Goal: Obtain resource: Obtain resource

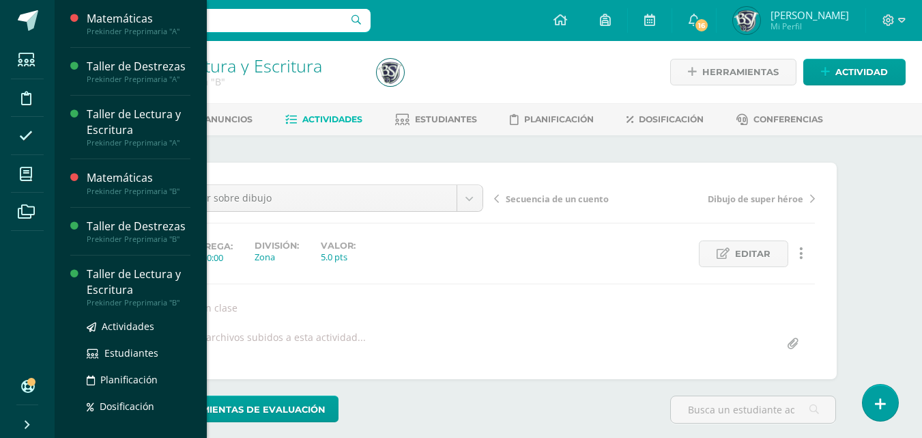
click at [100, 275] on div "Taller de Lectura y Escritura" at bounding box center [139, 281] width 104 height 31
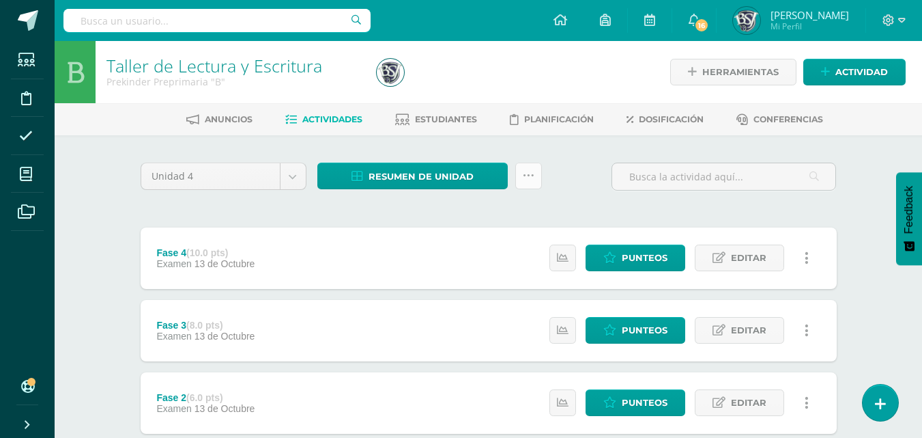
click at [526, 178] on icon at bounding box center [529, 176] width 12 height 12
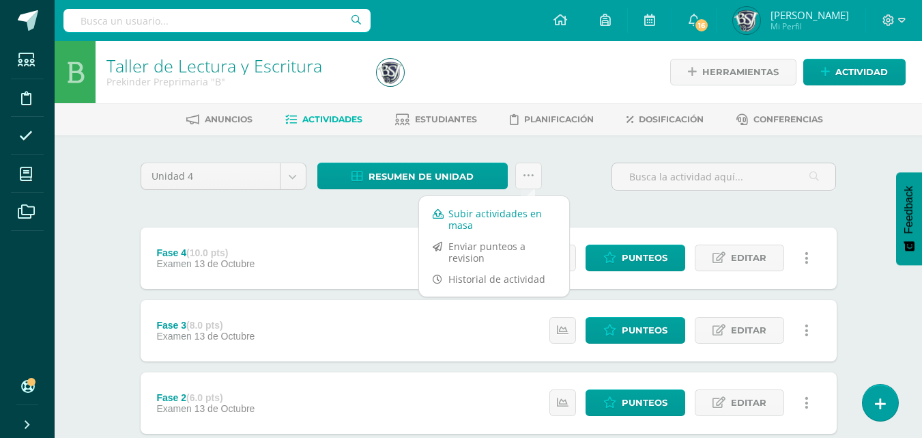
click at [499, 217] on link "Subir actividades en masa" at bounding box center [494, 219] width 150 height 33
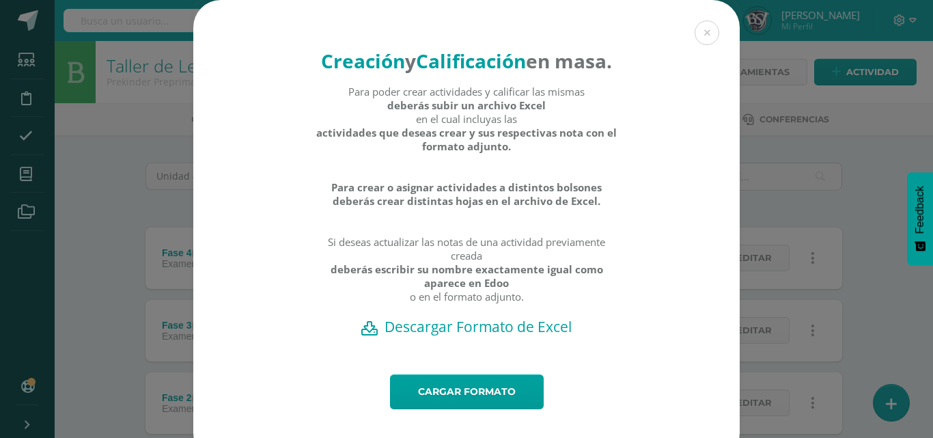
click at [518, 336] on h2 "Descargar Formato de Excel" at bounding box center [466, 326] width 498 height 19
click at [711, 37] on button at bounding box center [706, 32] width 25 height 25
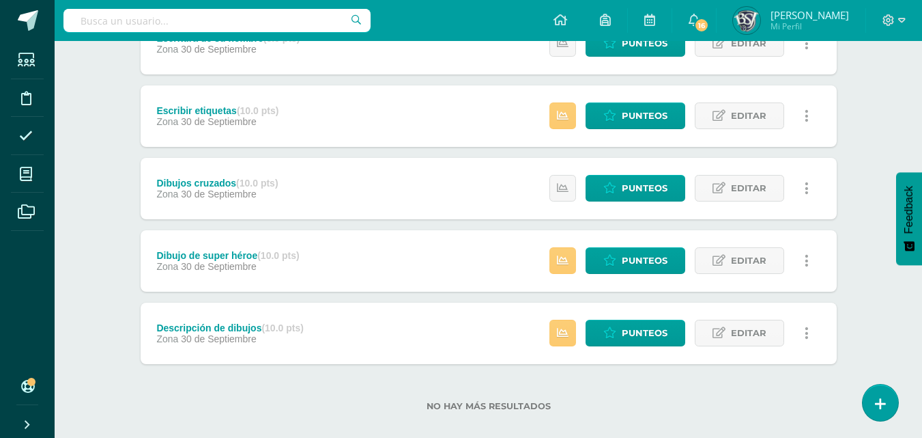
scroll to position [738, 0]
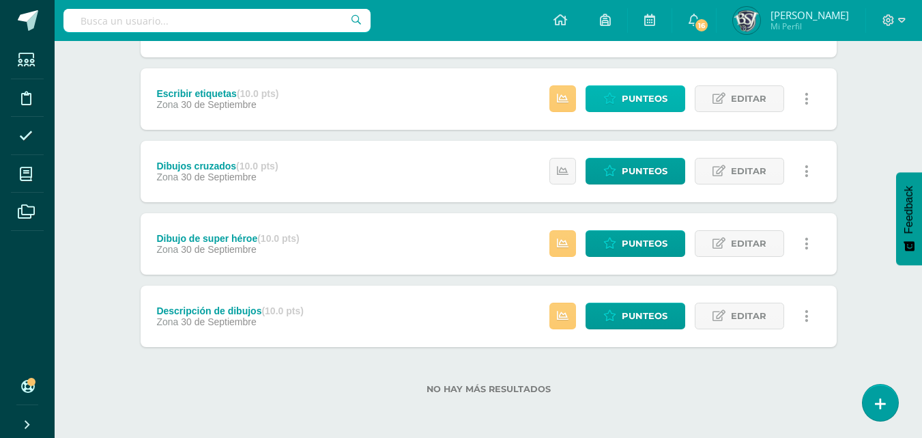
click at [632, 96] on span "Punteos" at bounding box center [645, 98] width 46 height 25
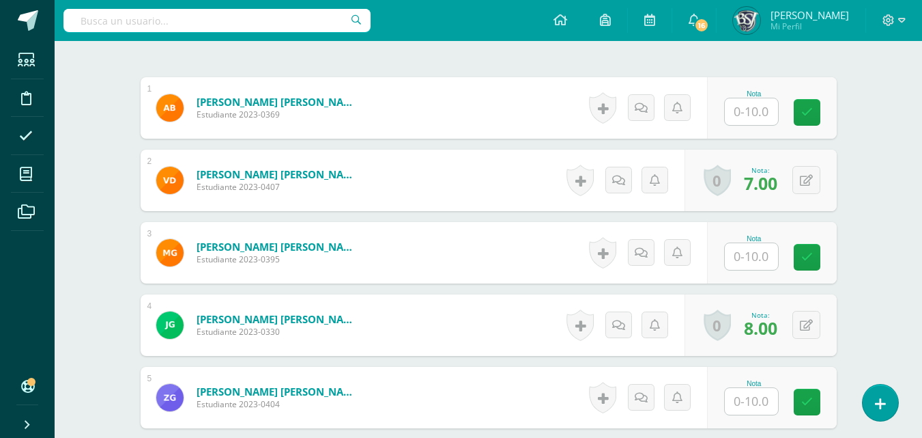
scroll to position [411, 0]
click at [804, 110] on icon at bounding box center [808, 112] width 12 height 12
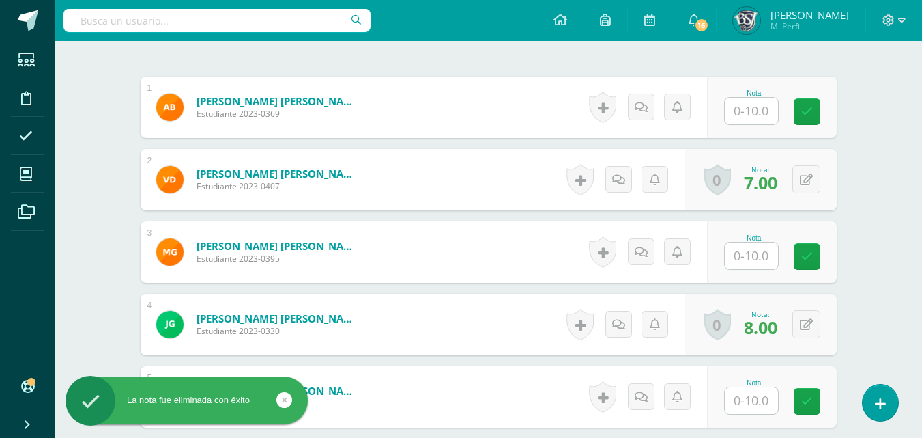
click at [761, 110] on input "text" at bounding box center [751, 111] width 53 height 27
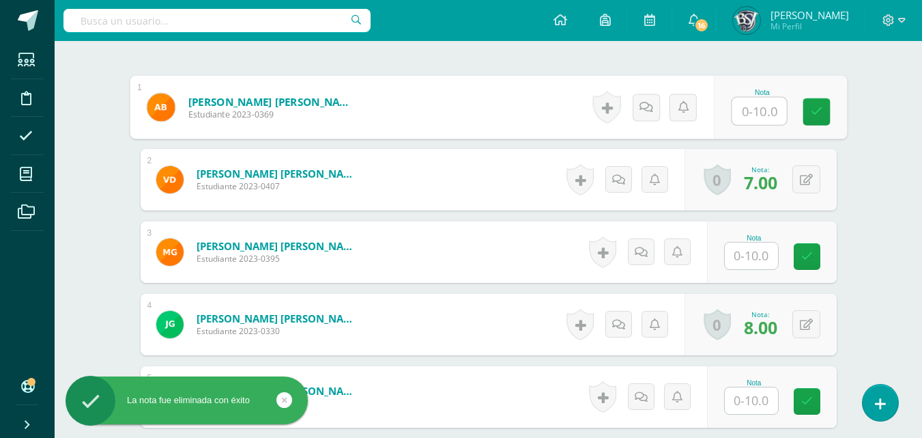
click at [761, 110] on input "text" at bounding box center [759, 111] width 55 height 27
type input "6"
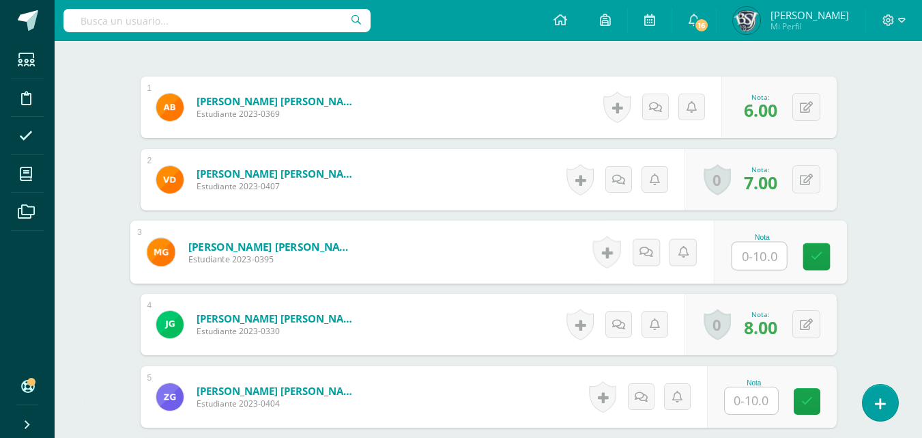
click at [761, 261] on input "text" at bounding box center [759, 255] width 55 height 27
type input "5"
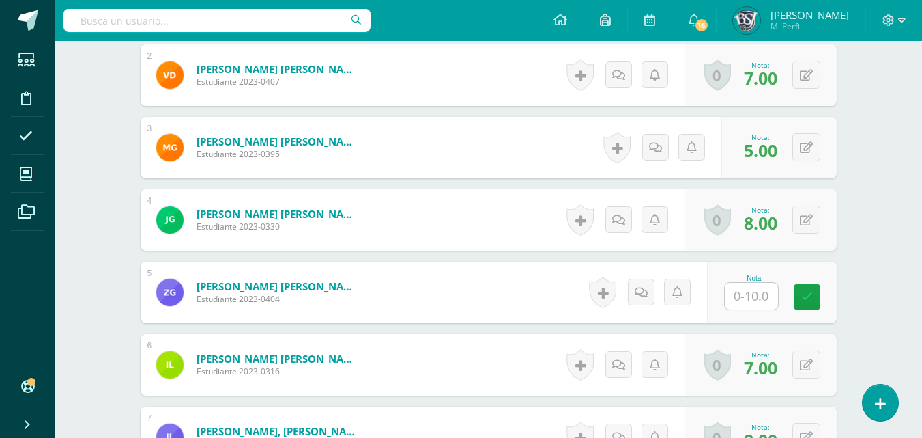
scroll to position [548, 0]
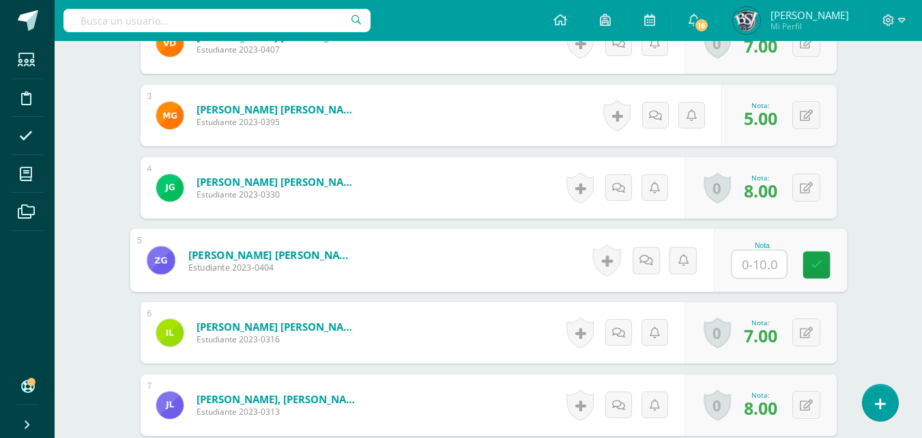
click at [769, 255] on input "text" at bounding box center [759, 264] width 55 height 27
type input "5"
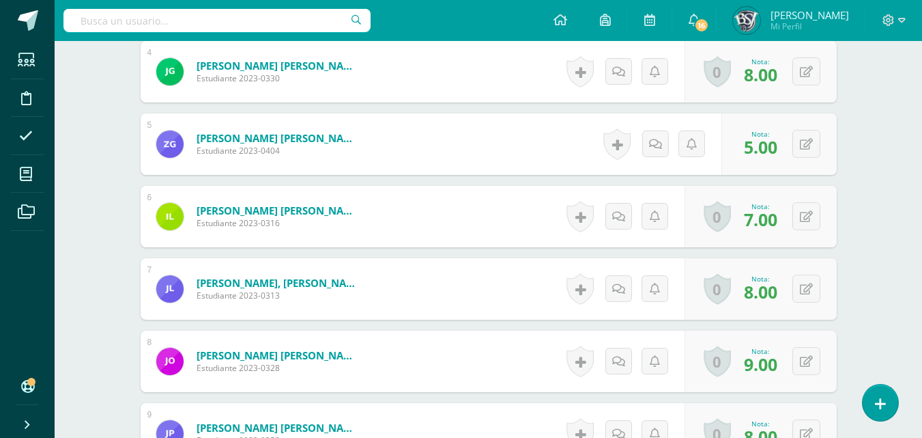
scroll to position [821, 0]
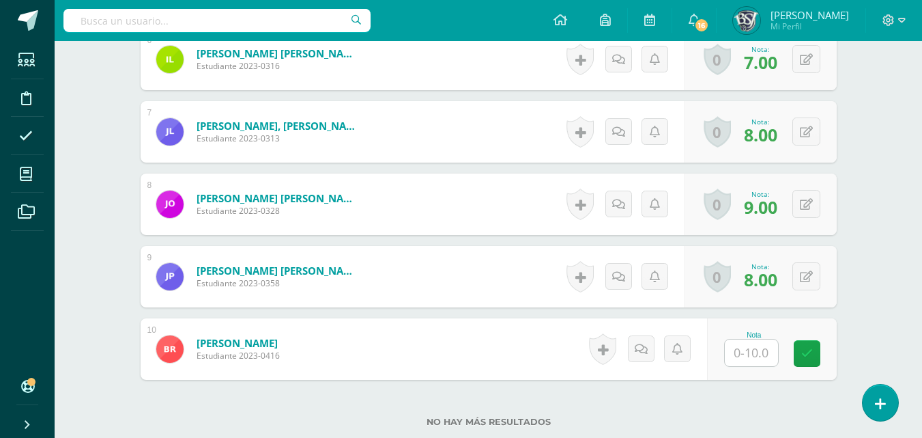
click at [755, 349] on input "text" at bounding box center [751, 352] width 53 height 27
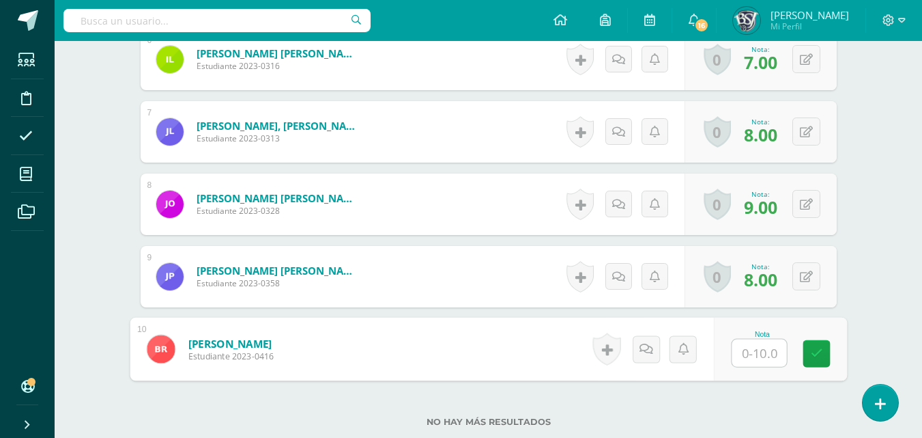
type input "8"
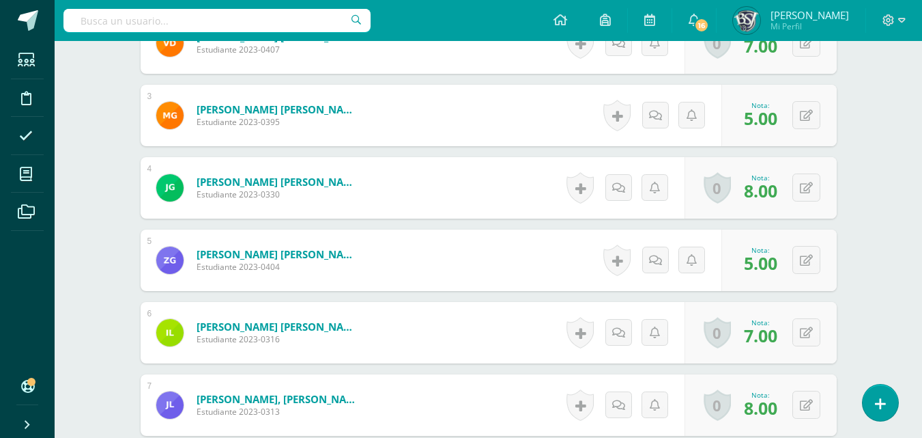
scroll to position [411, 0]
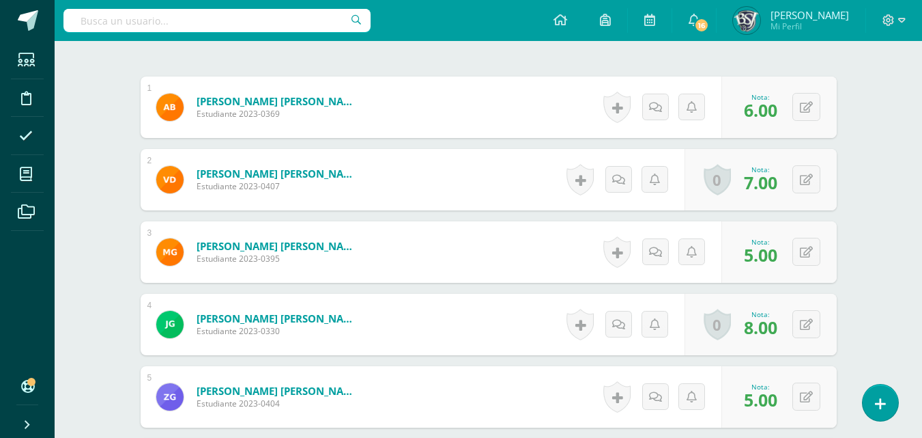
click at [452, 57] on div "¿Estás seguro que quieres eliminar esta actividad? Esto borrará la actividad y …" at bounding box center [488, 334] width 707 height 1167
click at [29, 213] on icon at bounding box center [26, 212] width 17 height 14
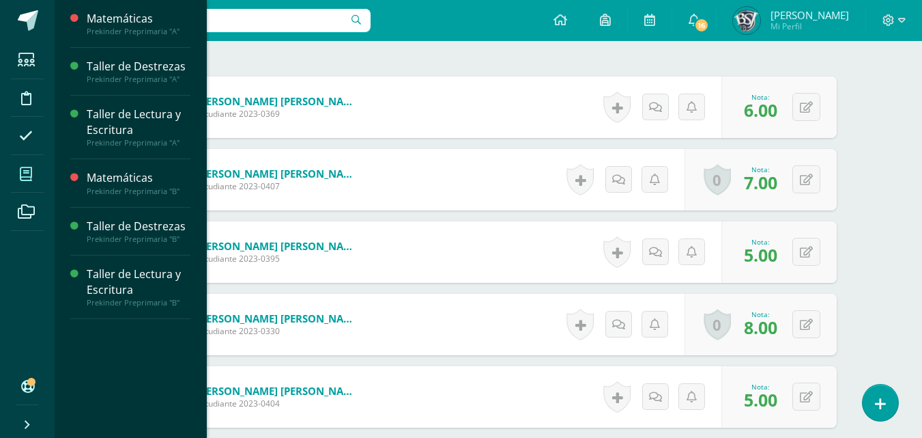
click at [28, 178] on icon at bounding box center [26, 174] width 12 height 14
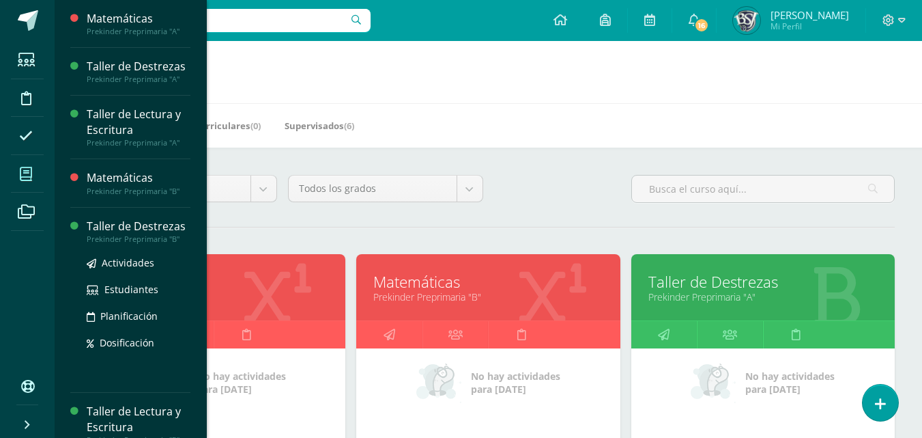
click at [94, 222] on div "Taller de Destrezas" at bounding box center [139, 226] width 104 height 16
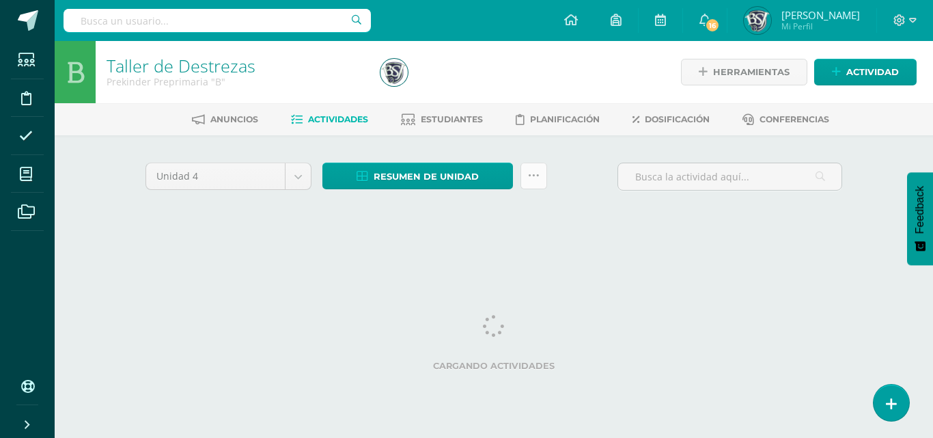
click at [541, 176] on link at bounding box center [533, 175] width 27 height 27
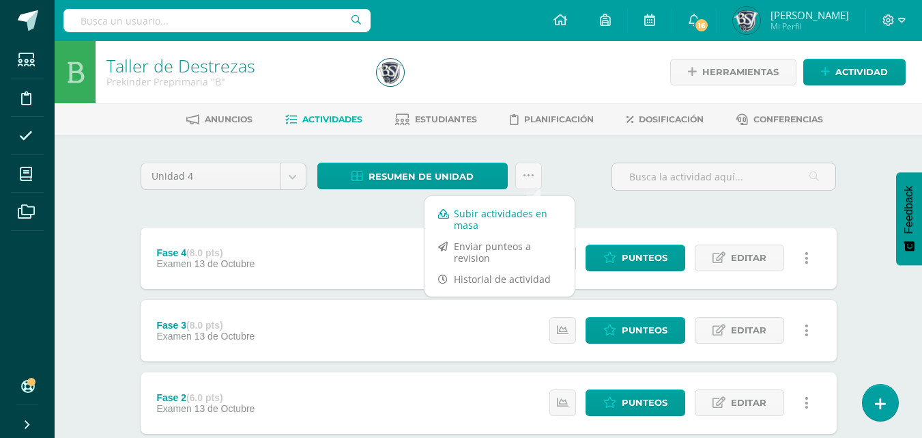
click at [523, 214] on link "Subir actividades en masa" at bounding box center [500, 219] width 150 height 33
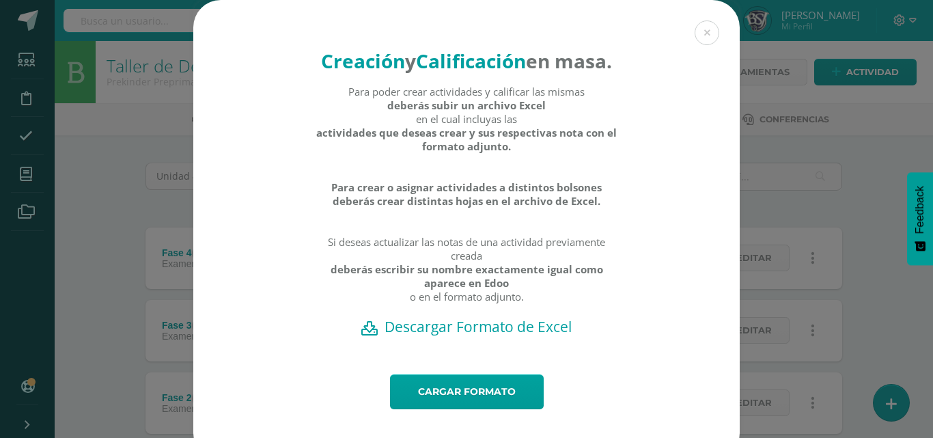
click at [504, 336] on h2 "Descargar Formato de Excel" at bounding box center [466, 326] width 498 height 19
click at [703, 36] on button at bounding box center [706, 32] width 25 height 25
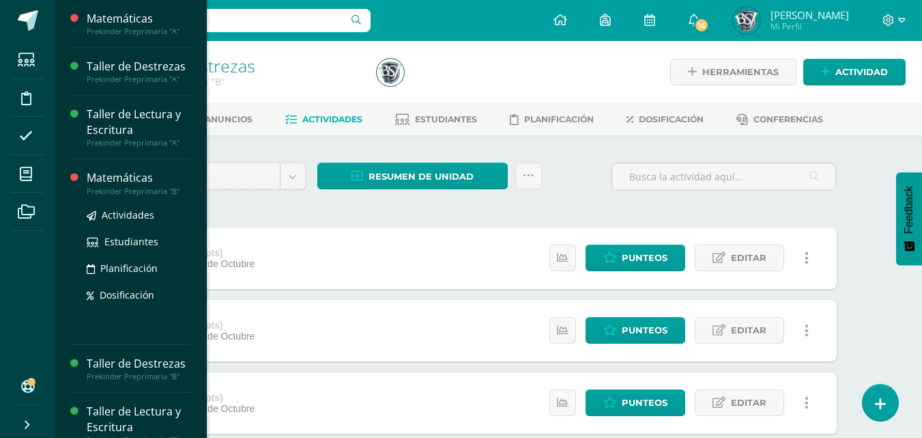
click at [108, 178] on div "Matemáticas" at bounding box center [139, 178] width 104 height 16
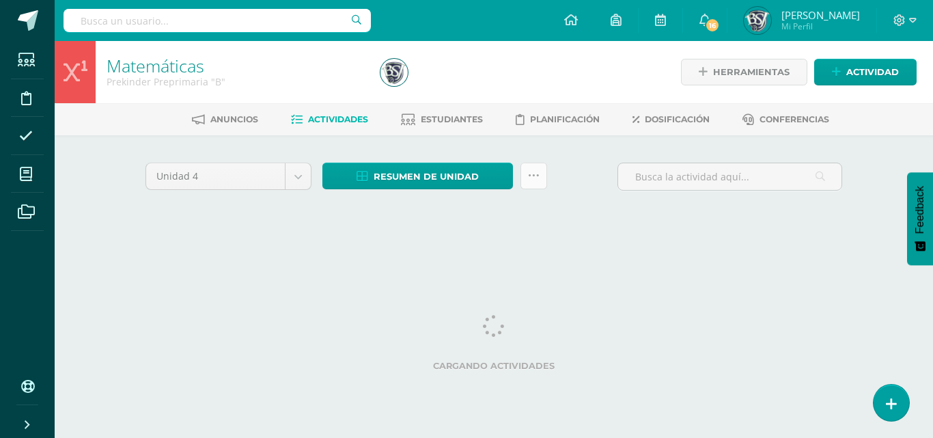
click at [528, 176] on icon at bounding box center [534, 176] width 12 height 12
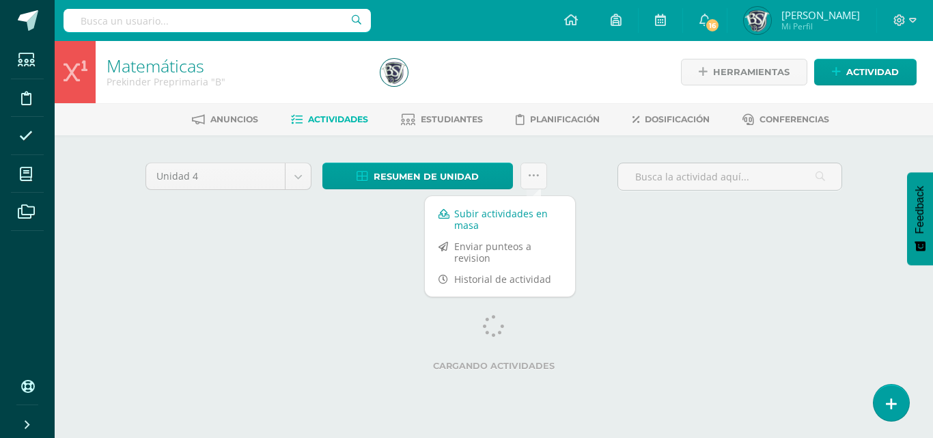
click at [505, 214] on link "Subir actividades en masa" at bounding box center [500, 219] width 150 height 33
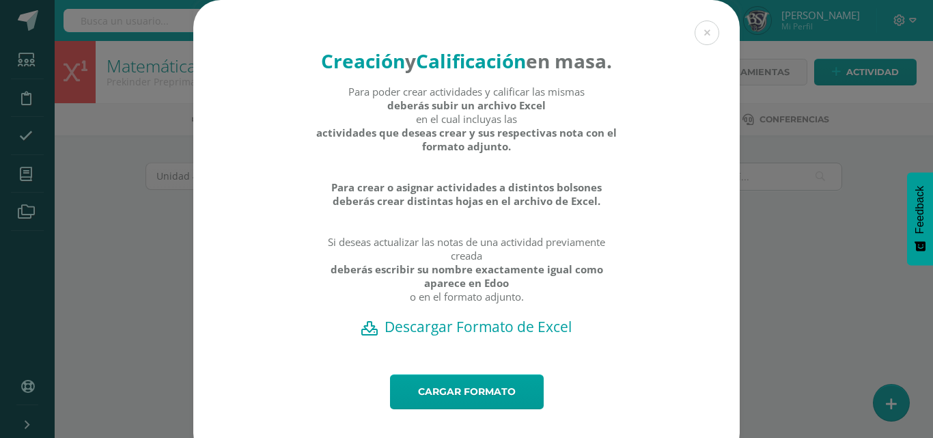
click at [468, 336] on h2 "Descargar Formato de Excel" at bounding box center [466, 326] width 498 height 19
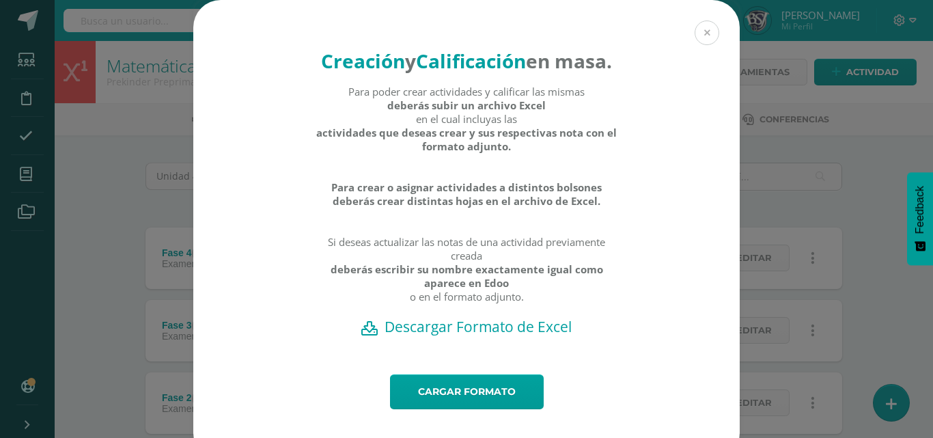
click at [696, 34] on button at bounding box center [706, 32] width 25 height 25
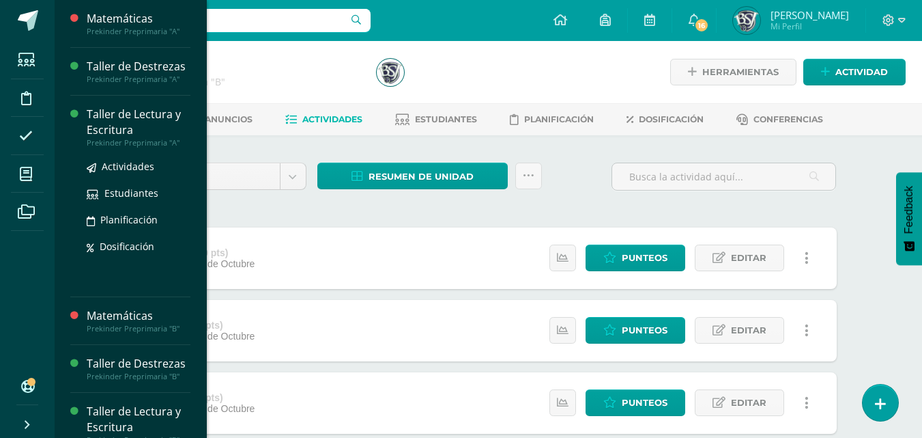
click at [101, 115] on div "Taller de Lectura y Escritura" at bounding box center [139, 122] width 104 height 31
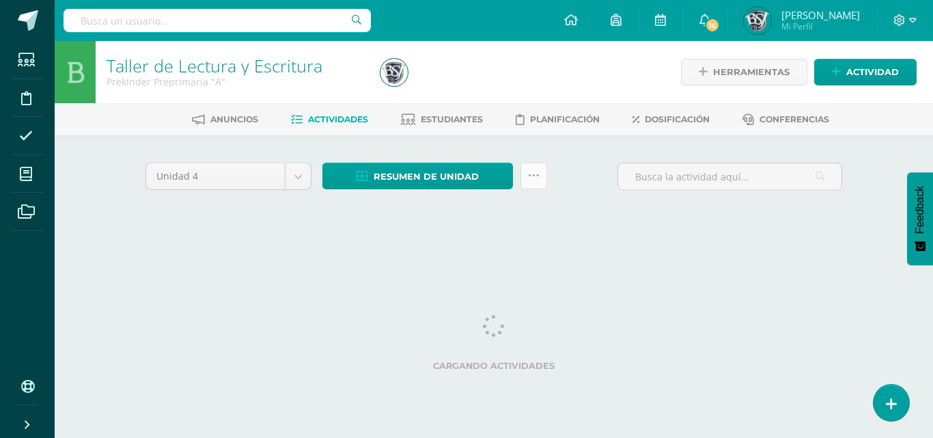
click at [528, 174] on icon at bounding box center [534, 176] width 12 height 12
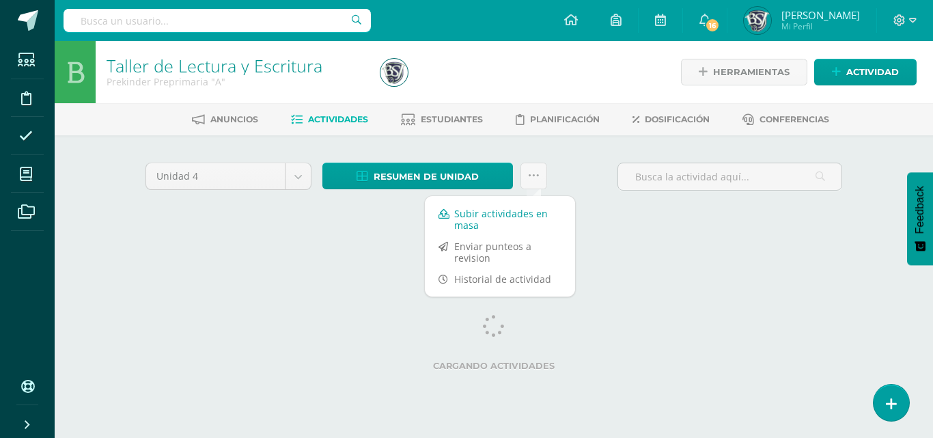
click at [500, 214] on link "Subir actividades en masa" at bounding box center [500, 219] width 150 height 33
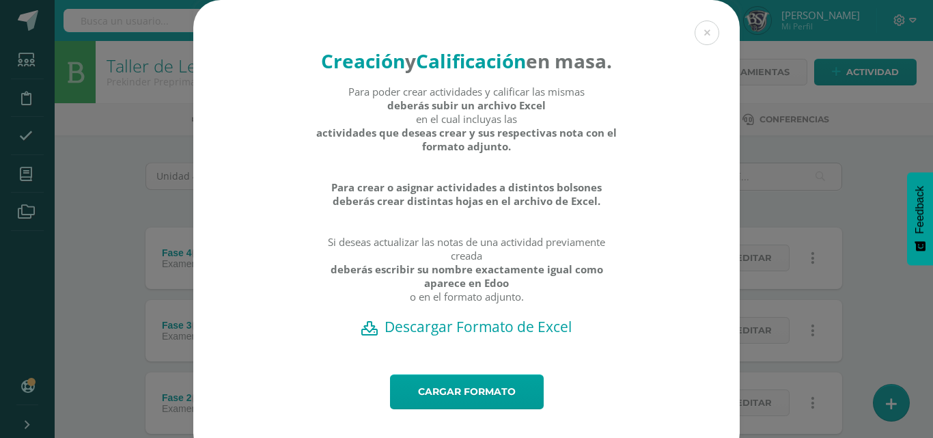
click at [440, 336] on h2 "Descargar Formato de Excel" at bounding box center [466, 326] width 498 height 19
click at [713, 37] on button at bounding box center [706, 32] width 25 height 25
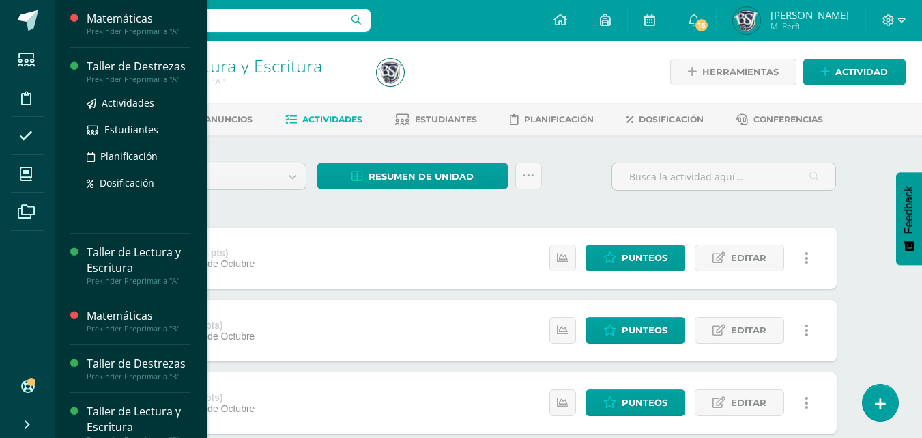
click at [126, 68] on div "Taller de Destrezas" at bounding box center [139, 67] width 104 height 16
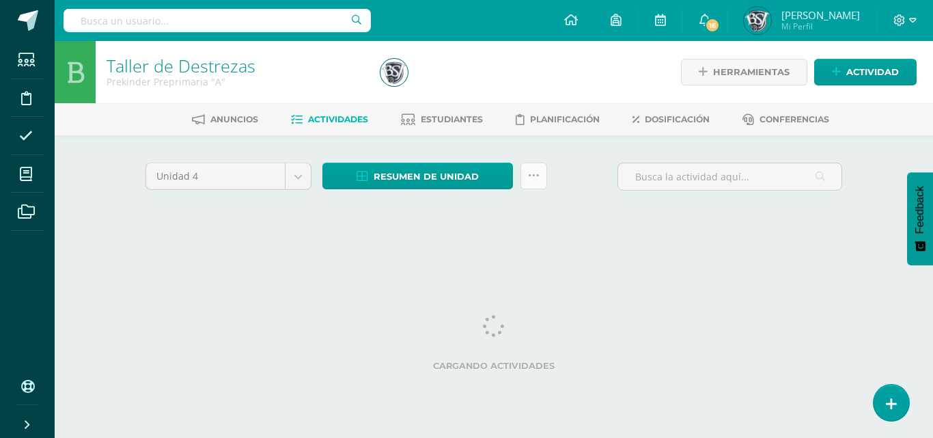
click at [539, 180] on icon at bounding box center [534, 176] width 12 height 12
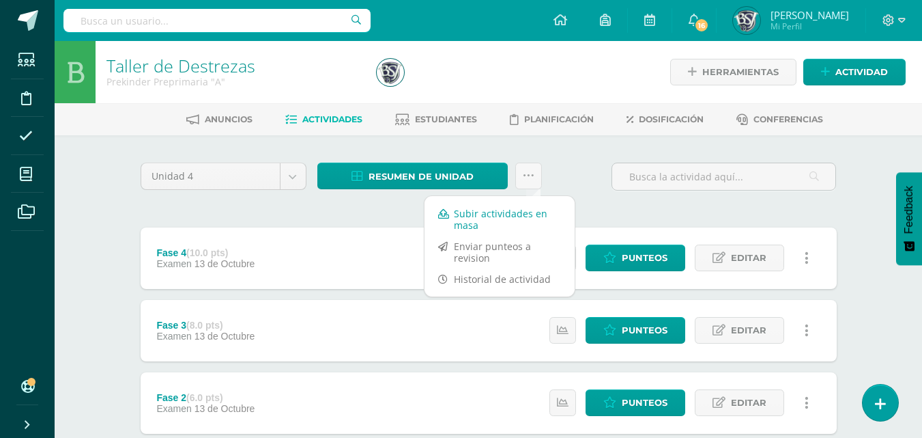
click at [482, 214] on link "Subir actividades en masa" at bounding box center [500, 219] width 150 height 33
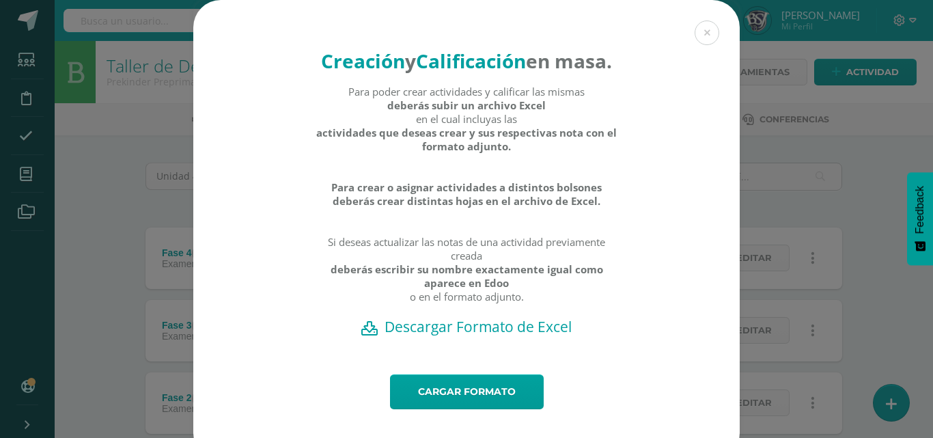
click at [431, 336] on h2 "Descargar Formato de Excel" at bounding box center [466, 326] width 498 height 19
click at [703, 31] on button at bounding box center [706, 32] width 25 height 25
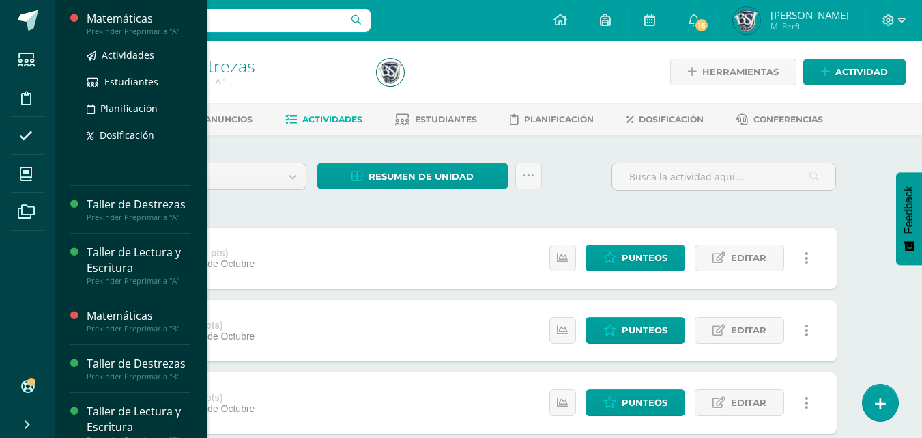
click at [106, 21] on div "Matemáticas" at bounding box center [139, 19] width 104 height 16
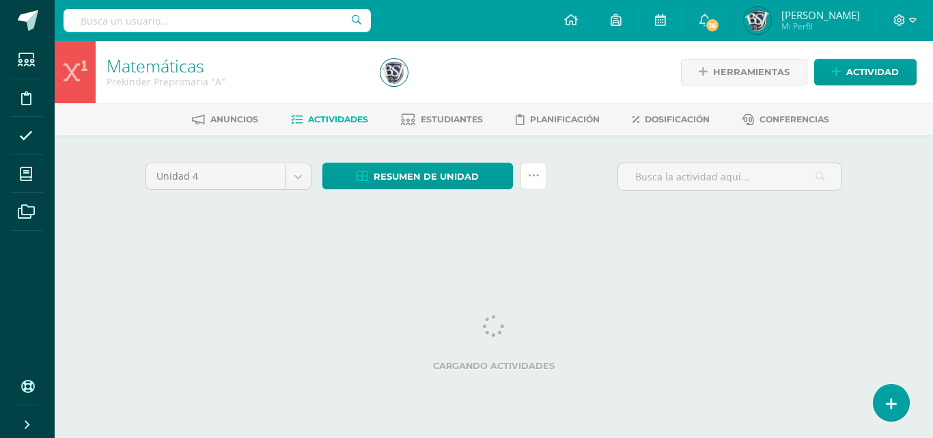
click at [538, 181] on icon at bounding box center [534, 176] width 12 height 12
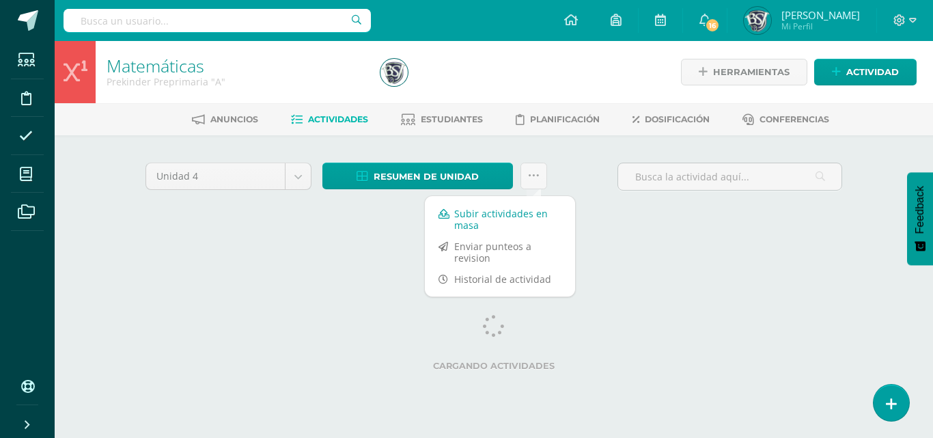
click at [487, 219] on link "Subir actividades en masa" at bounding box center [500, 219] width 150 height 33
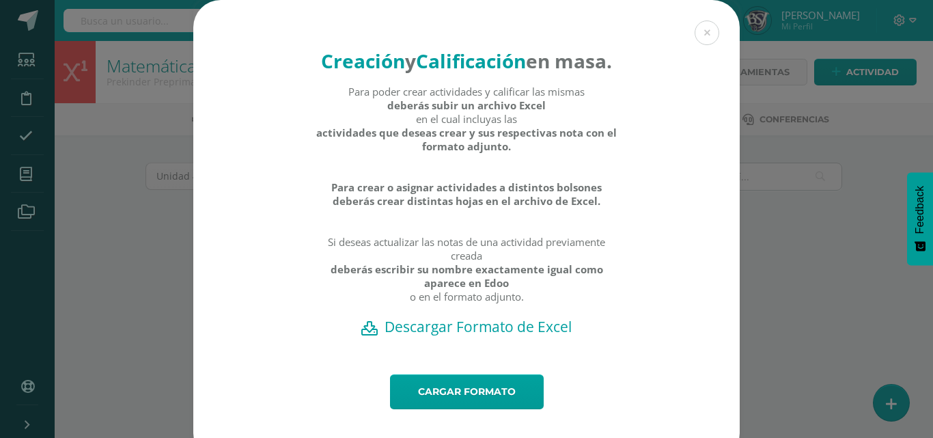
click at [416, 336] on h2 "Descargar Formato de Excel" at bounding box center [466, 326] width 498 height 19
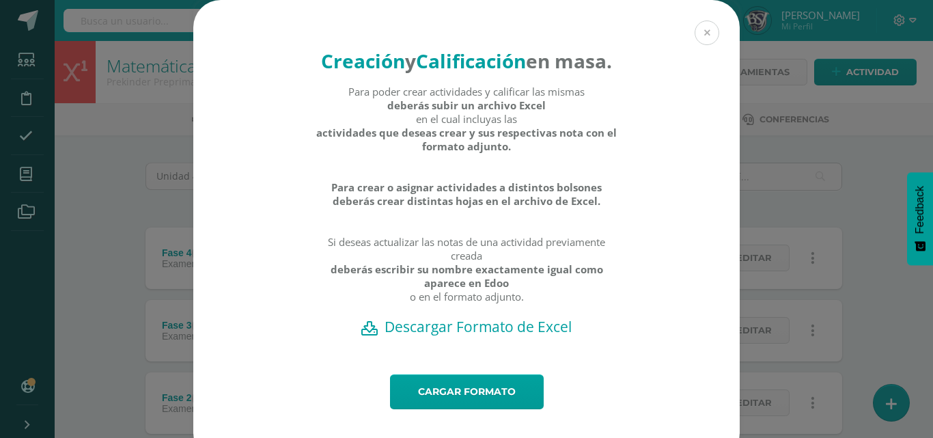
click at [707, 36] on button at bounding box center [706, 32] width 25 height 25
